Goal: Check status: Check status

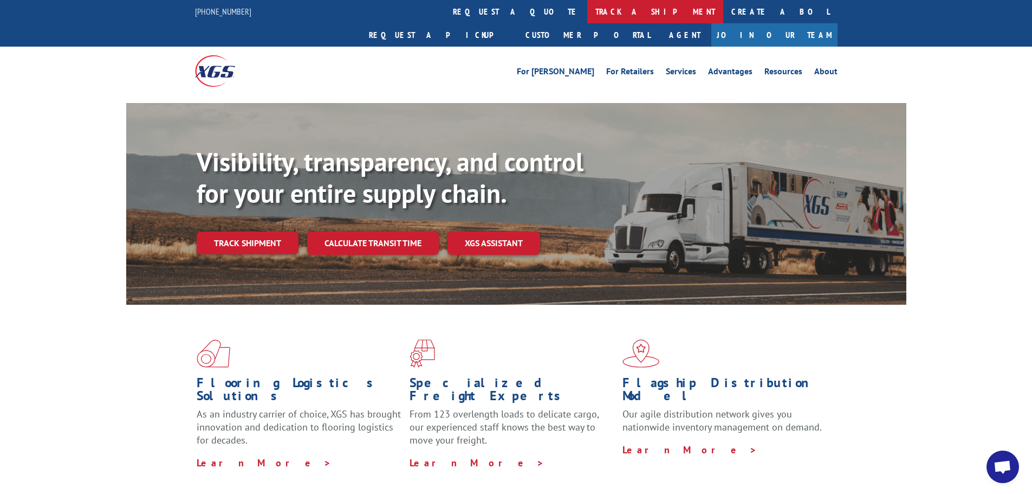
click at [587, 15] on link "track a shipment" at bounding box center [655, 11] width 136 height 23
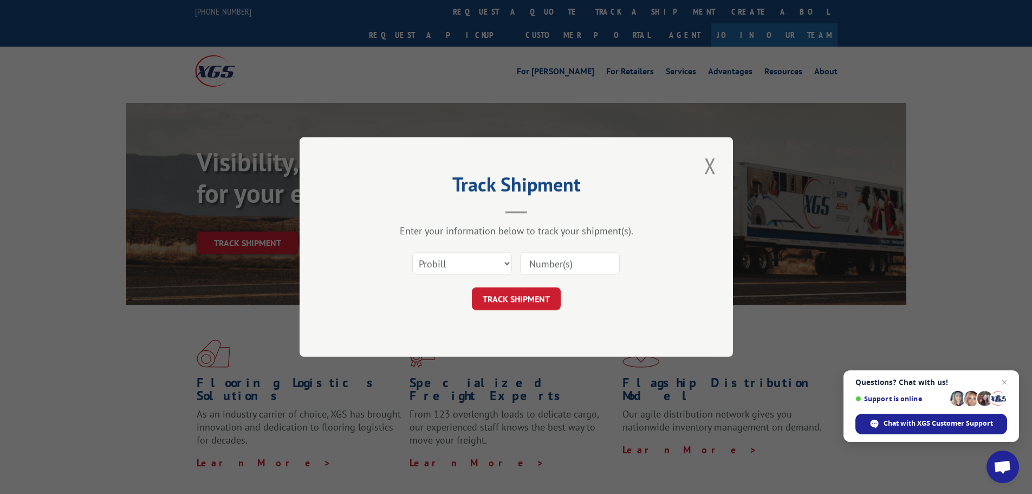
click at [552, 258] on input at bounding box center [570, 263] width 100 height 23
click at [497, 261] on select "Select category... Probill BOL PO" at bounding box center [462, 263] width 100 height 23
select select "bol"
click at [412, 252] on select "Select category... Probill BOL PO" at bounding box center [462, 263] width 100 height 23
click at [561, 264] on input at bounding box center [570, 263] width 100 height 23
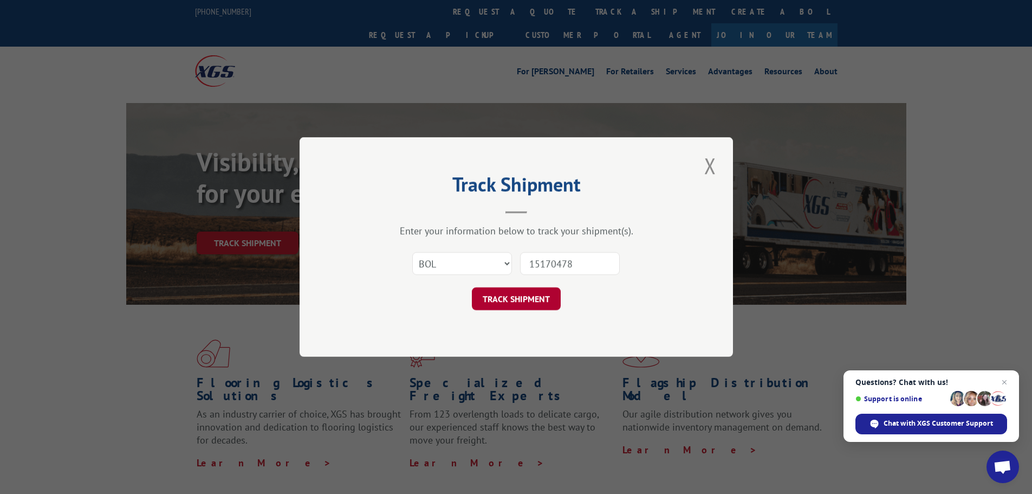
type input "15170478"
click at [500, 300] on button "TRACK SHIPMENT" at bounding box center [516, 298] width 89 height 23
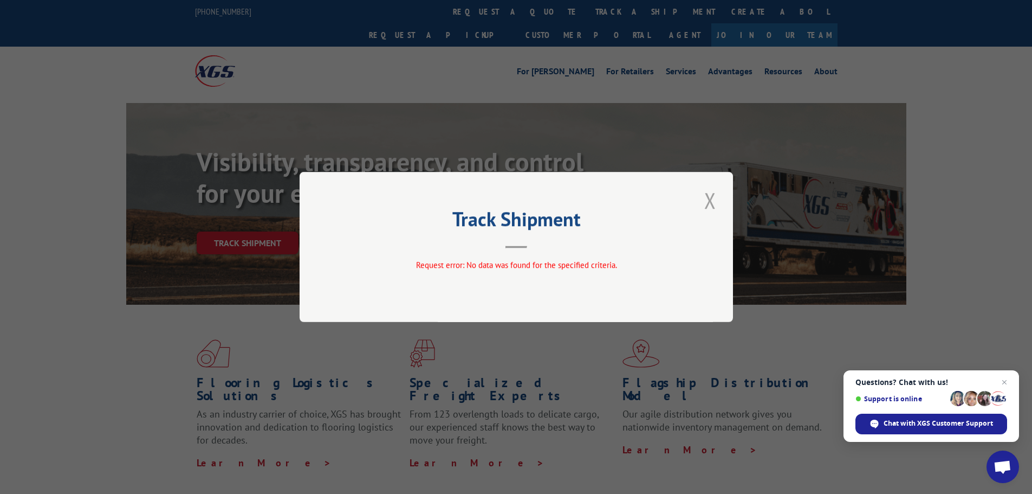
click at [709, 204] on button "Close modal" at bounding box center [710, 200] width 18 height 30
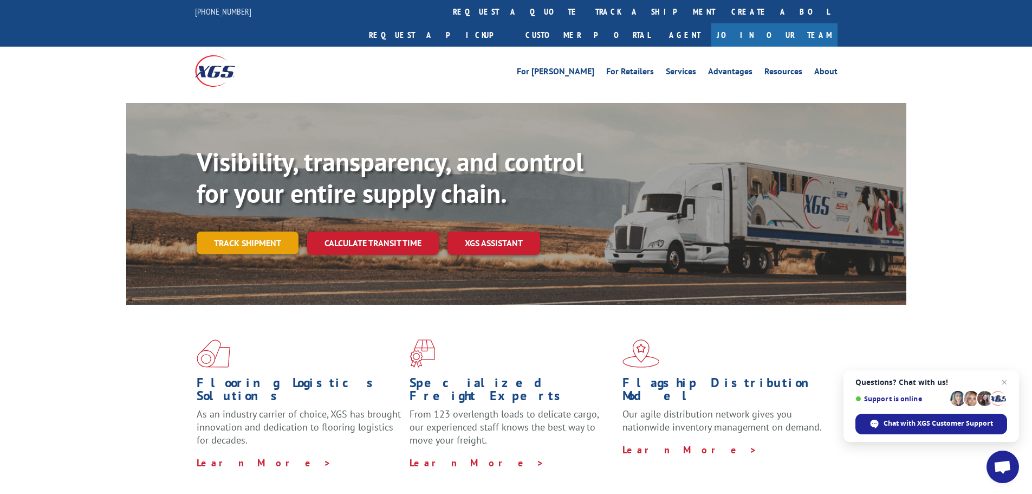
click at [263, 231] on link "Track shipment" at bounding box center [248, 242] width 102 height 23
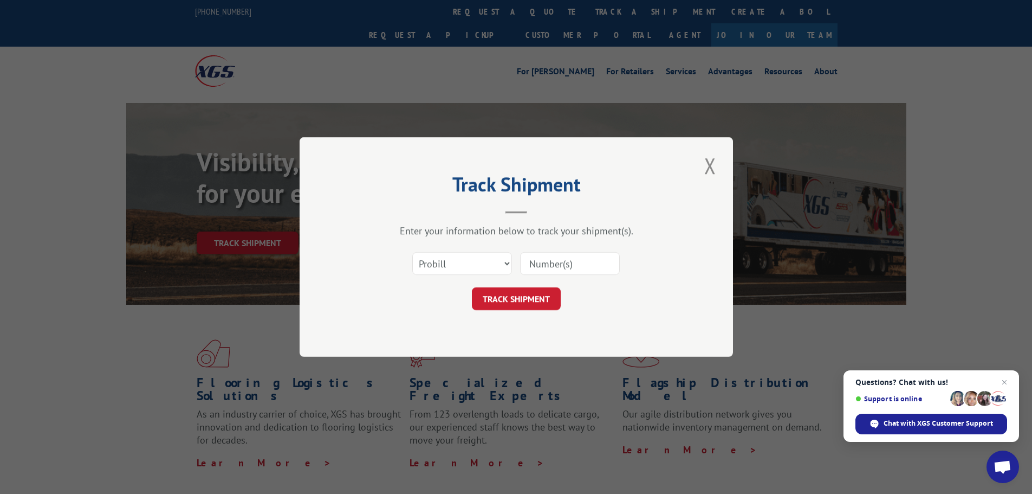
click at [539, 266] on input at bounding box center [570, 263] width 100 height 23
type input "15170478"
click at [510, 300] on button "TRACK SHIPMENT" at bounding box center [516, 298] width 89 height 23
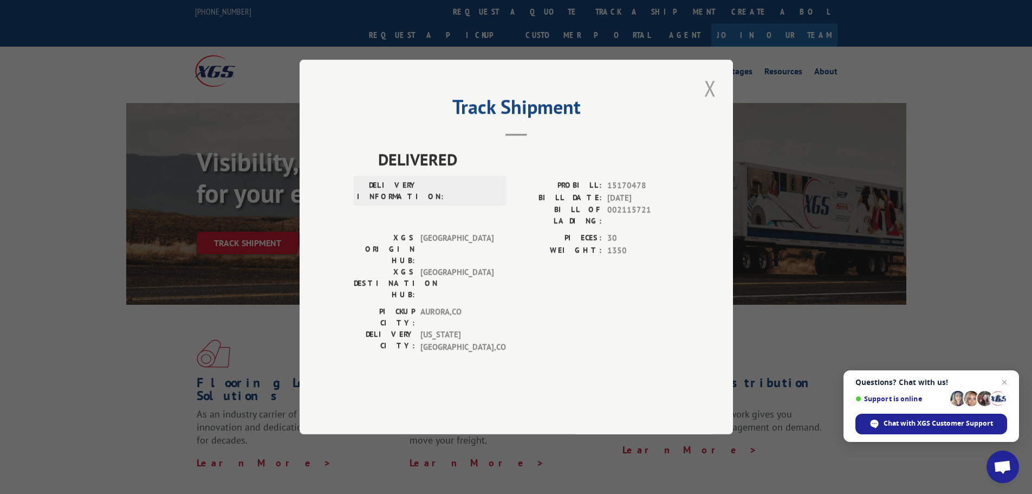
click at [710, 103] on button "Close modal" at bounding box center [710, 88] width 18 height 30
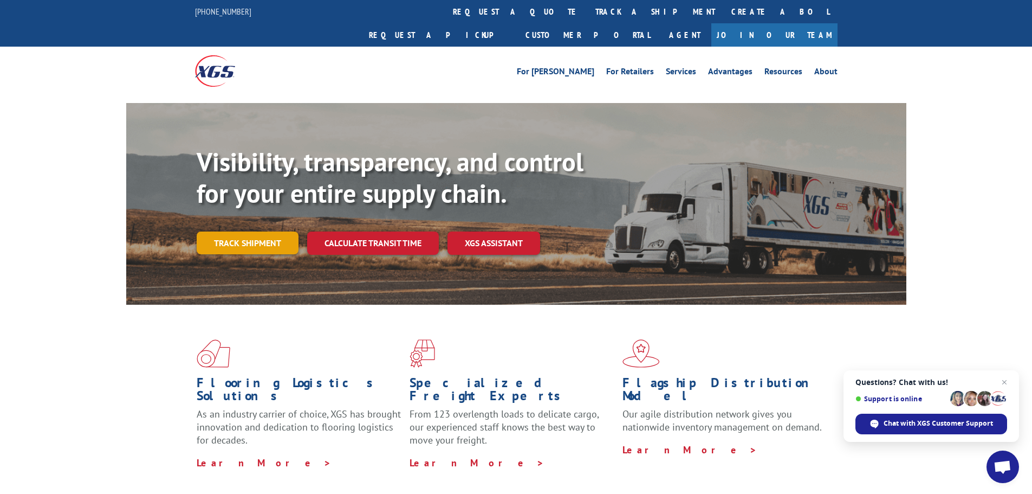
click at [219, 231] on link "Track shipment" at bounding box center [248, 242] width 102 height 23
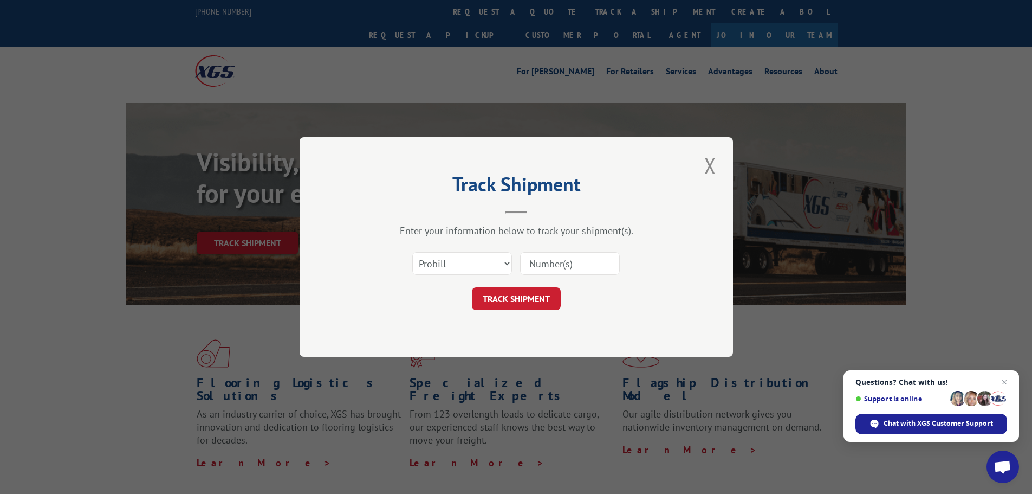
click at [542, 264] on input at bounding box center [570, 263] width 100 height 23
type input "15170478"
click at [710, 163] on button "Close modal" at bounding box center [710, 166] width 18 height 30
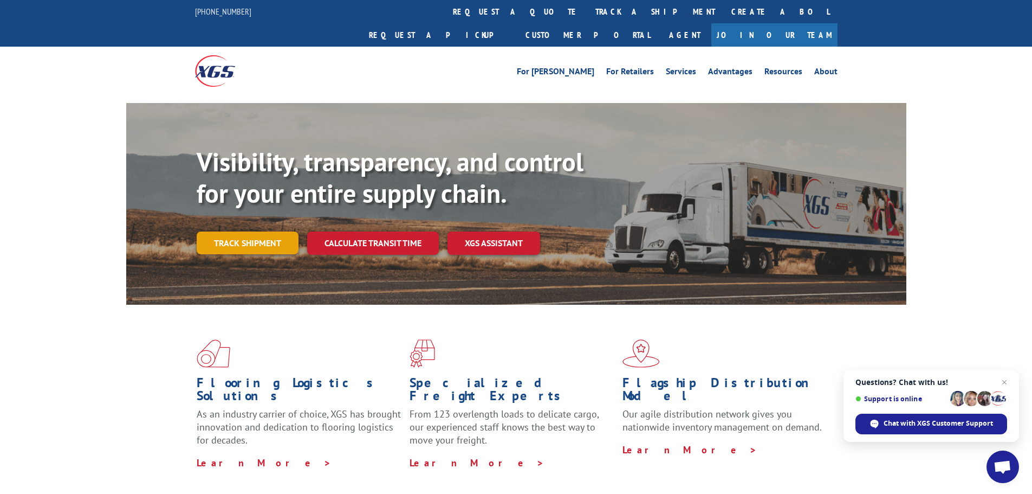
click at [255, 231] on link "Track shipment" at bounding box center [248, 242] width 102 height 23
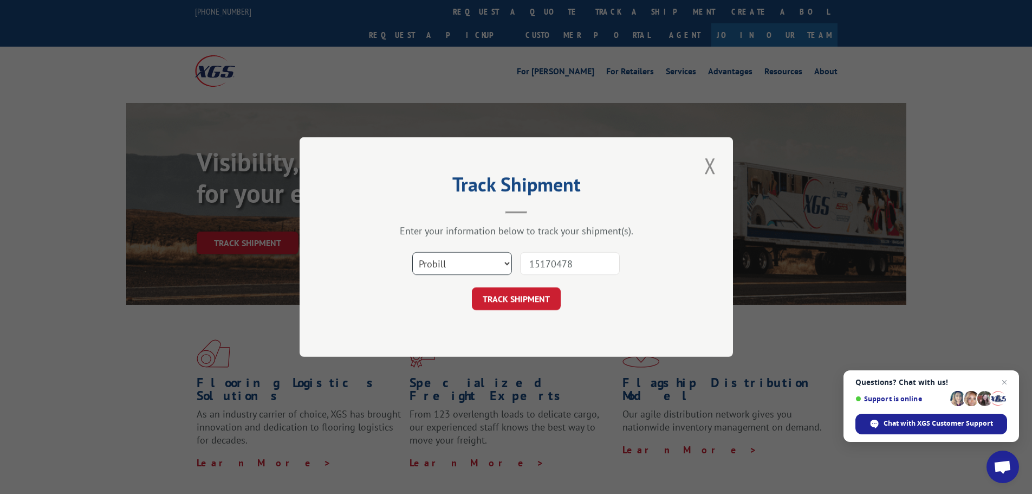
click at [502, 262] on select "Select category... Probill BOL PO" at bounding box center [462, 263] width 100 height 23
select select "bol"
click at [412, 252] on select "Select category... Probill BOL PO" at bounding box center [462, 263] width 100 height 23
drag, startPoint x: 571, startPoint y: 263, endPoint x: 526, endPoint y: 263, distance: 45.5
click at [526, 263] on input "15170478" at bounding box center [570, 263] width 100 height 23
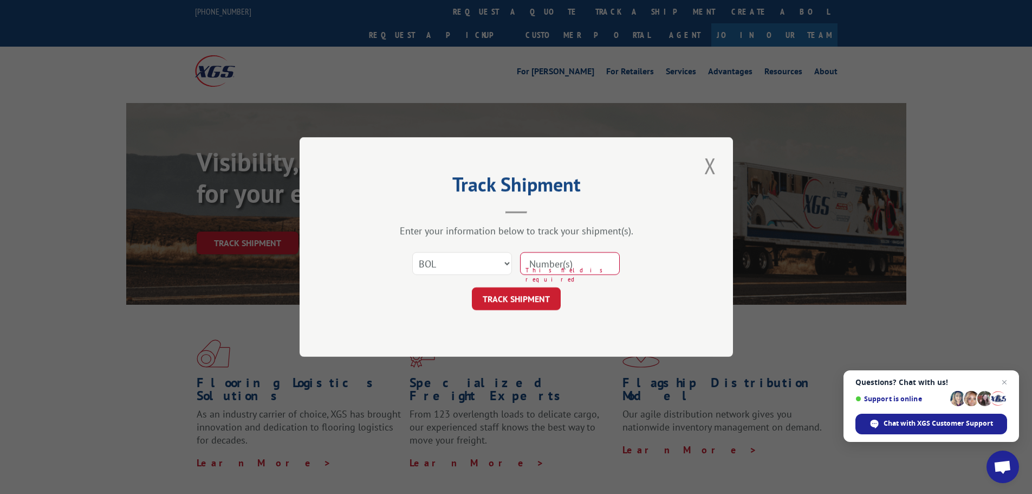
click at [534, 260] on input at bounding box center [570, 263] width 100 height 23
type input "15170478"
click at [709, 166] on button "Close modal" at bounding box center [710, 166] width 18 height 30
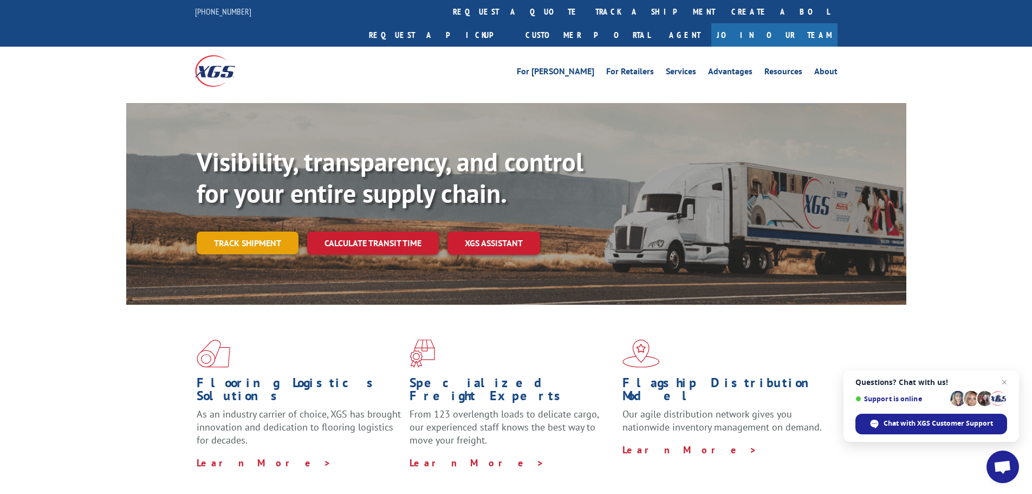
click at [263, 231] on link "Track shipment" at bounding box center [248, 242] width 102 height 23
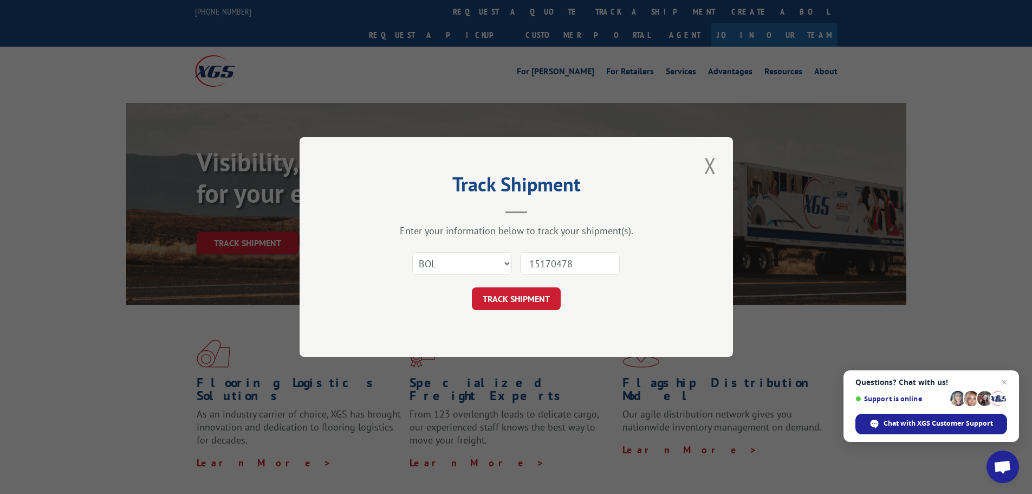
drag, startPoint x: 576, startPoint y: 262, endPoint x: 498, endPoint y: 262, distance: 78.0
click at [498, 262] on div "Select category... Probill BOL PO 15170478" at bounding box center [516, 263] width 325 height 36
type input "17543455"
click at [506, 297] on button "TRACK SHIPMENT" at bounding box center [516, 298] width 89 height 23
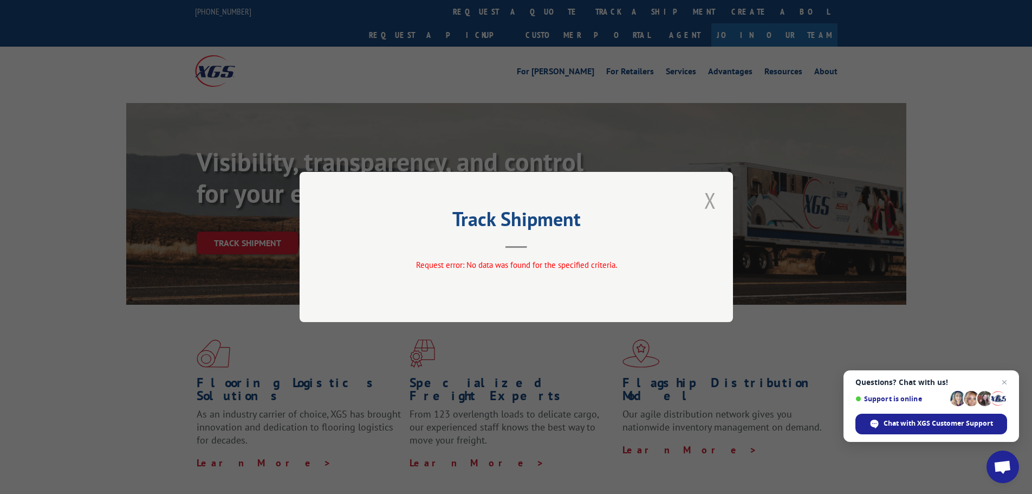
click at [710, 196] on button "Close modal" at bounding box center [710, 200] width 18 height 30
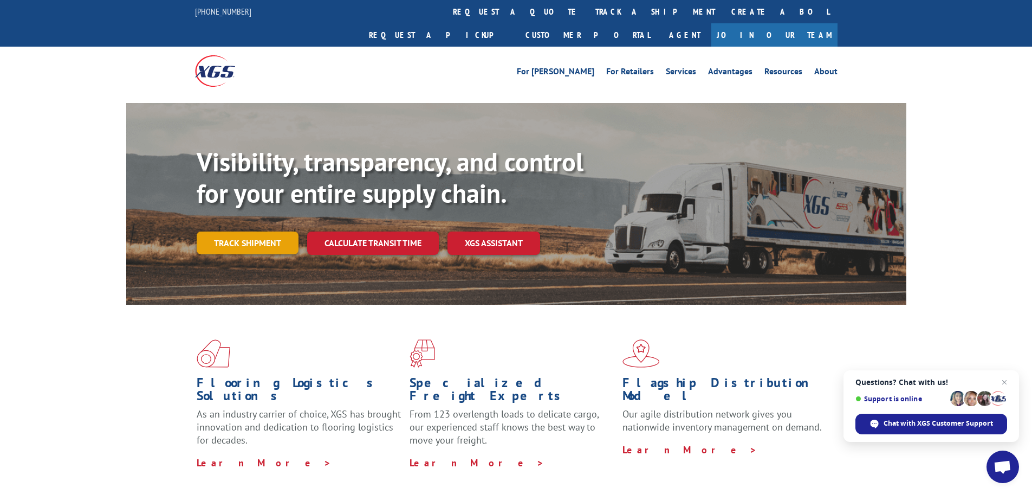
click at [226, 231] on link "Track shipment" at bounding box center [248, 242] width 102 height 23
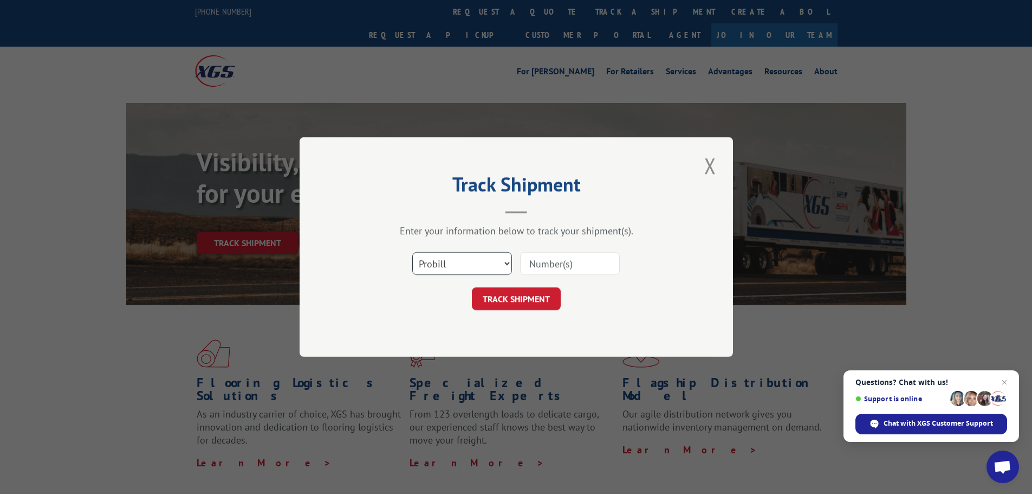
click at [502, 265] on select "Select category... Probill BOL PO" at bounding box center [462, 263] width 100 height 23
select select "bol"
click at [412, 252] on select "Select category... Probill BOL PO" at bounding box center [462, 263] width 100 height 23
click at [548, 263] on input at bounding box center [570, 263] width 100 height 23
type input "17543455"
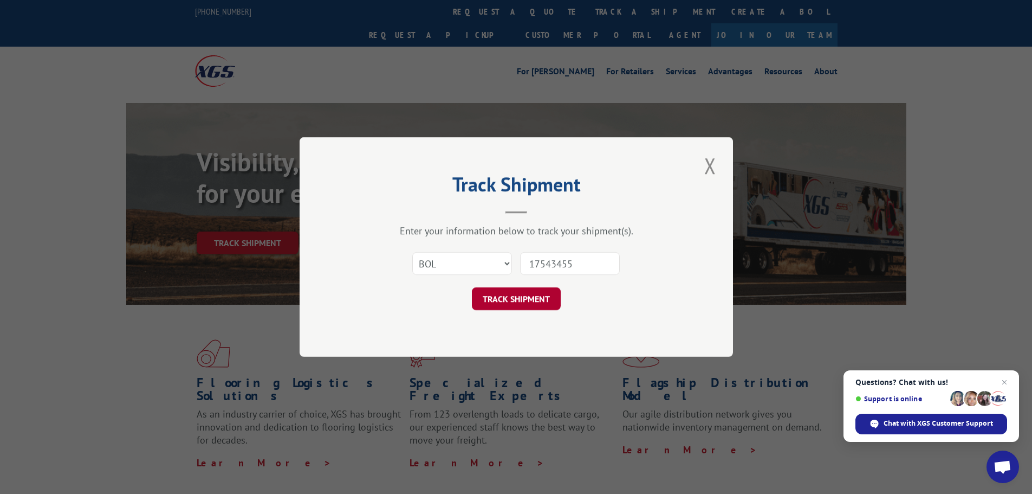
click at [536, 296] on button "TRACK SHIPMENT" at bounding box center [516, 298] width 89 height 23
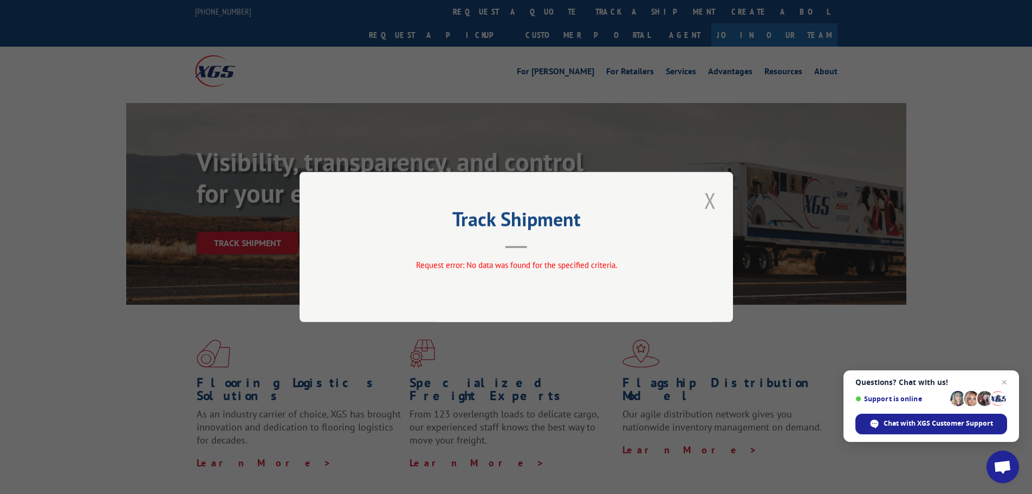
click at [708, 199] on button "Close modal" at bounding box center [710, 200] width 18 height 30
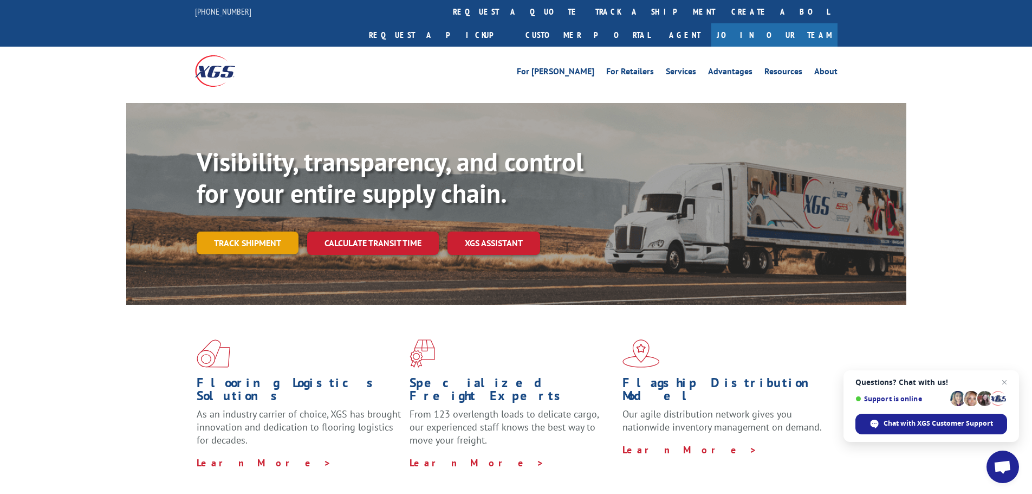
click at [238, 231] on link "Track shipment" at bounding box center [248, 242] width 102 height 23
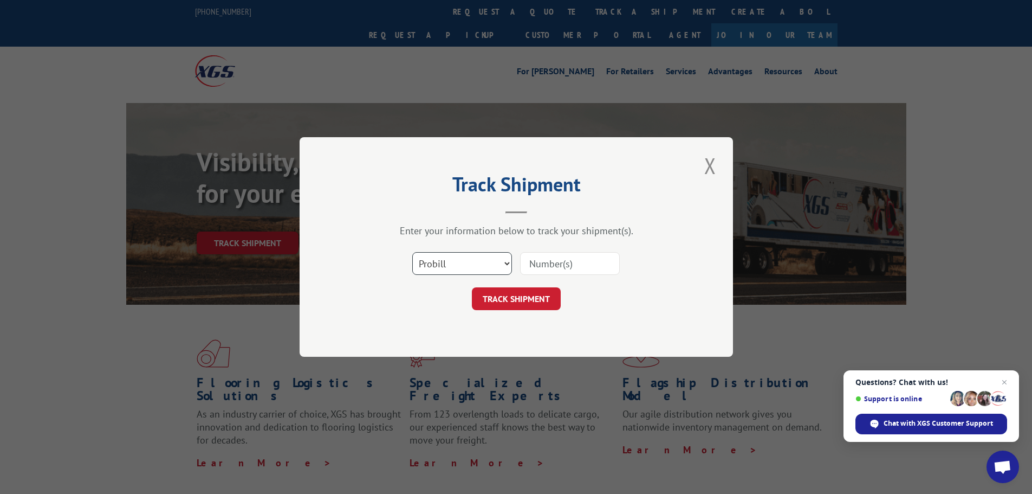
click at [507, 264] on select "Select category... Probill BOL PO" at bounding box center [462, 263] width 100 height 23
select select "bol"
click at [412, 252] on select "Select category... Probill BOL PO" at bounding box center [462, 263] width 100 height 23
click at [531, 265] on input at bounding box center [570, 263] width 100 height 23
drag, startPoint x: 529, startPoint y: 263, endPoint x: 576, endPoint y: 264, distance: 47.1
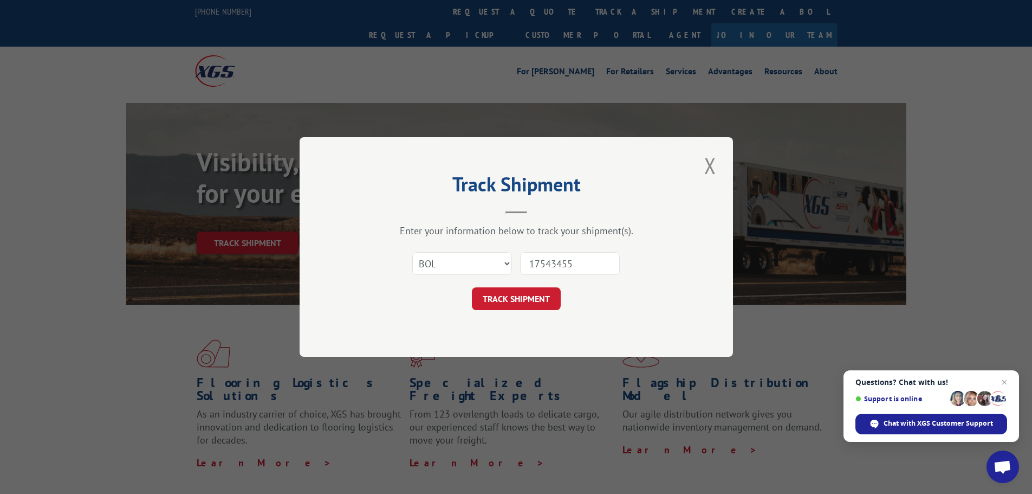
click at [576, 264] on input "17543455" at bounding box center [570, 263] width 100 height 23
click at [578, 259] on input "17543455" at bounding box center [570, 263] width 100 height 23
type input "1"
click at [506, 262] on select "Select category... Probill BOL PO" at bounding box center [462, 263] width 100 height 23
click at [544, 266] on input at bounding box center [570, 263] width 100 height 23
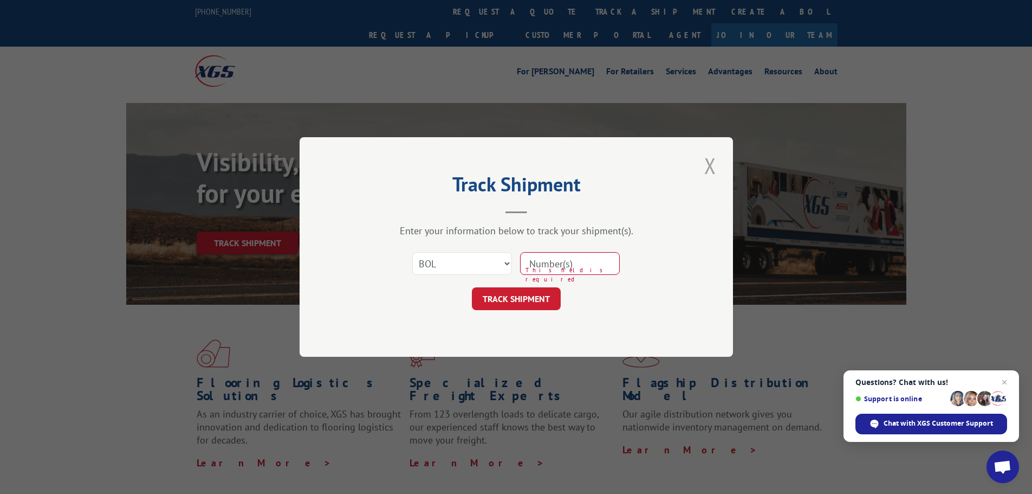
click at [712, 168] on button "Close modal" at bounding box center [710, 166] width 18 height 30
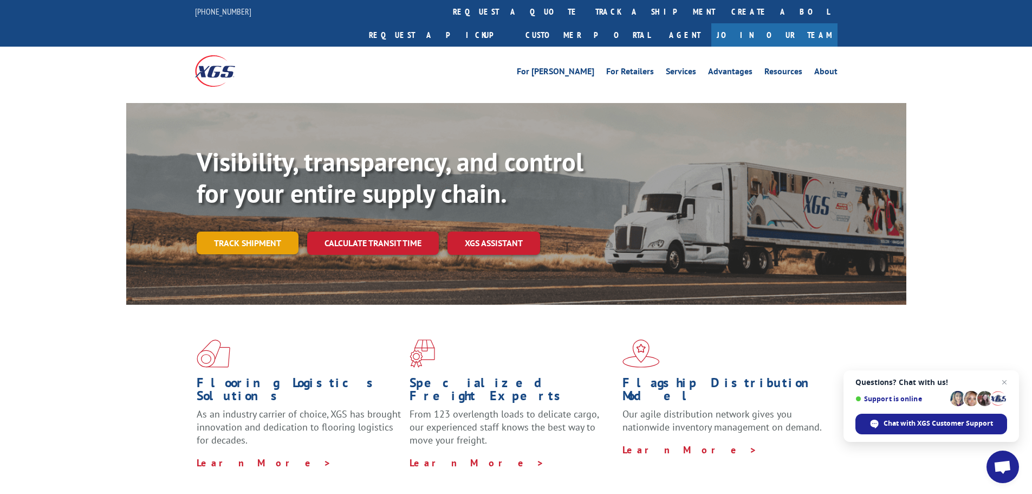
click at [272, 231] on link "Track shipment" at bounding box center [248, 242] width 102 height 23
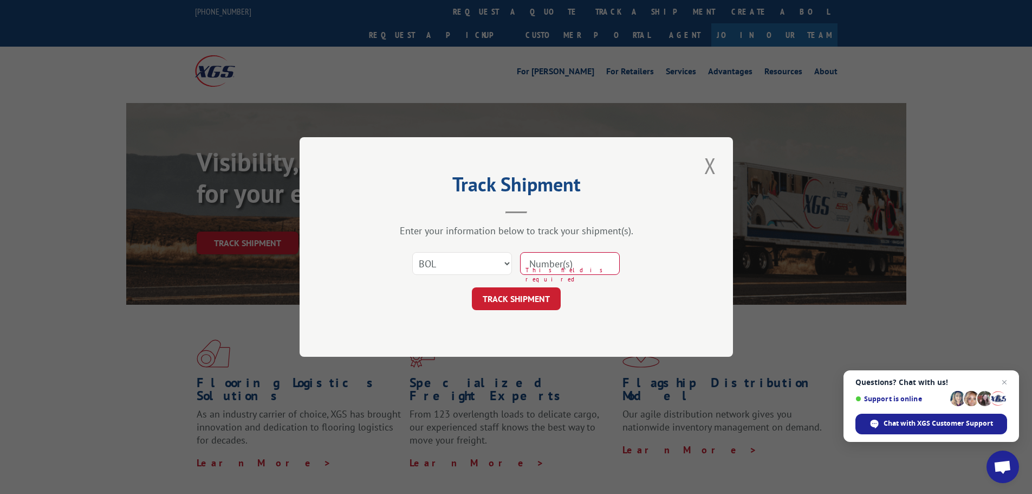
click at [548, 265] on input at bounding box center [570, 263] width 100 height 23
type input "17543455"
click at [512, 303] on button "TRACK SHIPMENT" at bounding box center [516, 298] width 89 height 23
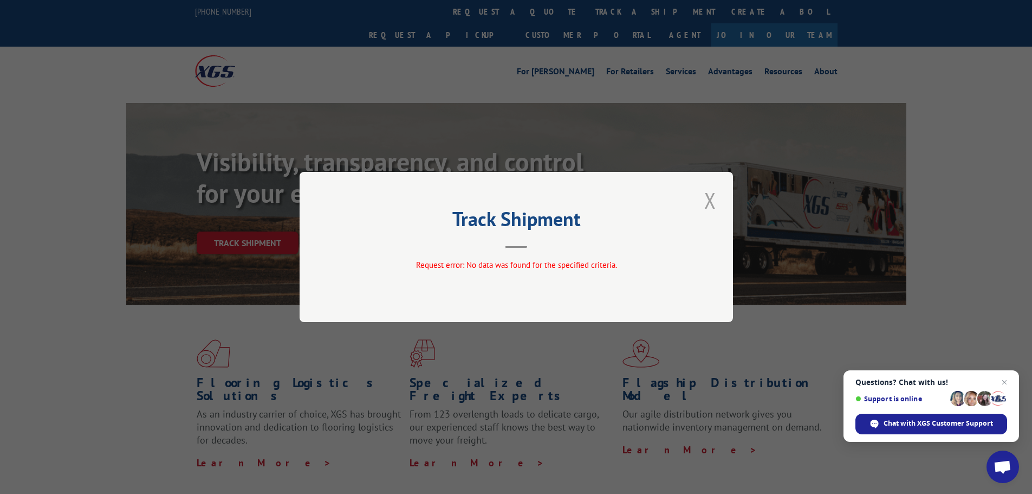
click at [709, 201] on button "Close modal" at bounding box center [710, 200] width 18 height 30
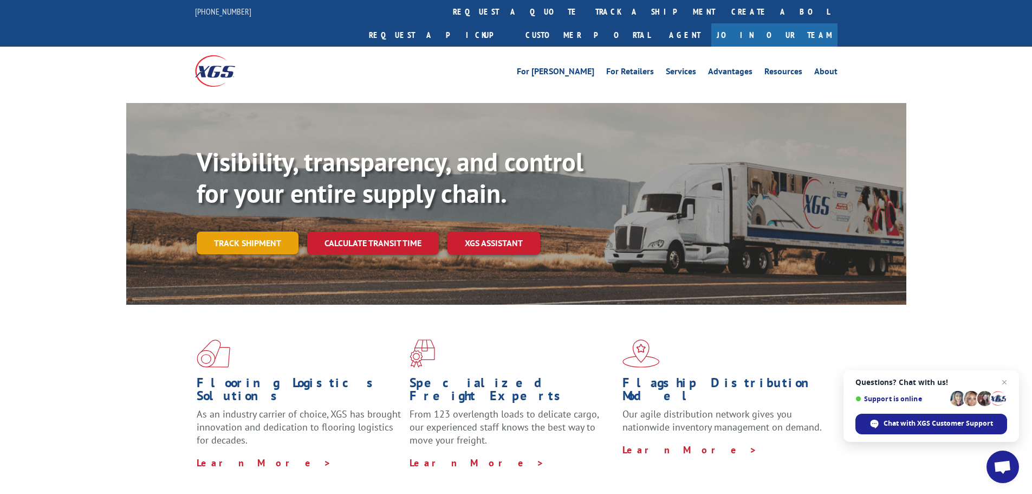
click at [222, 231] on link "Track shipment" at bounding box center [248, 242] width 102 height 23
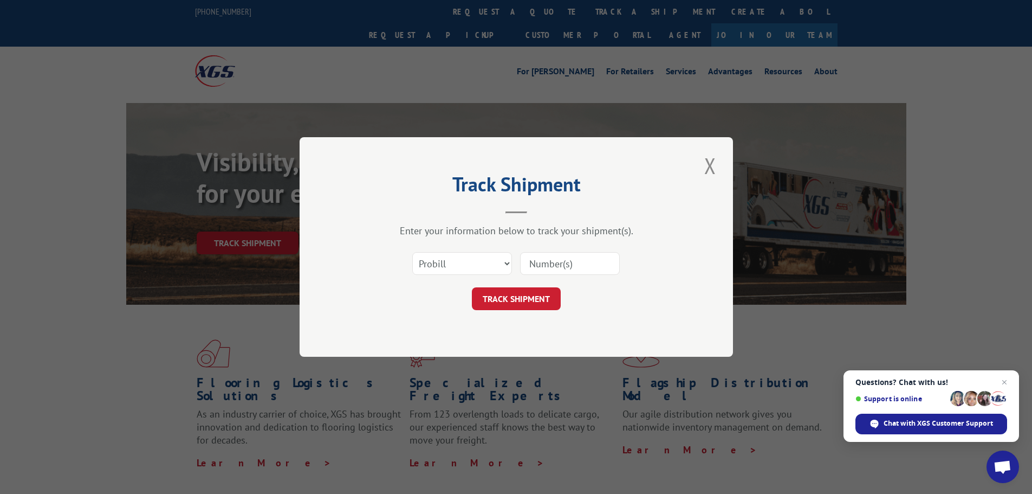
click at [559, 262] on input at bounding box center [570, 263] width 100 height 23
type input "17543455"
click at [523, 299] on button "TRACK SHIPMENT" at bounding box center [516, 298] width 89 height 23
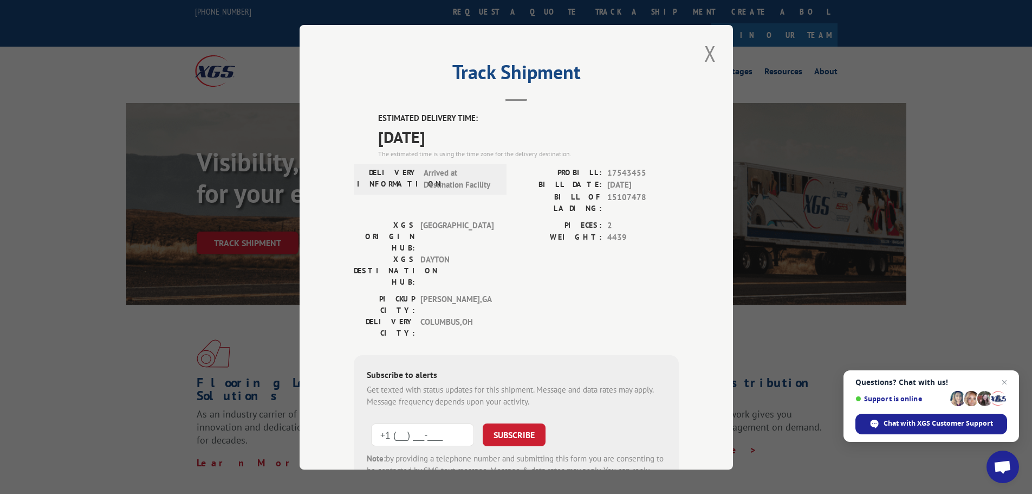
click at [384, 423] on input "+1 (___) ___-____" at bounding box center [422, 434] width 103 height 23
type input "[PHONE_NUMBER]"
click at [514, 423] on button "SUBSCRIBE" at bounding box center [514, 434] width 63 height 23
